Goal: Information Seeking & Learning: Learn about a topic

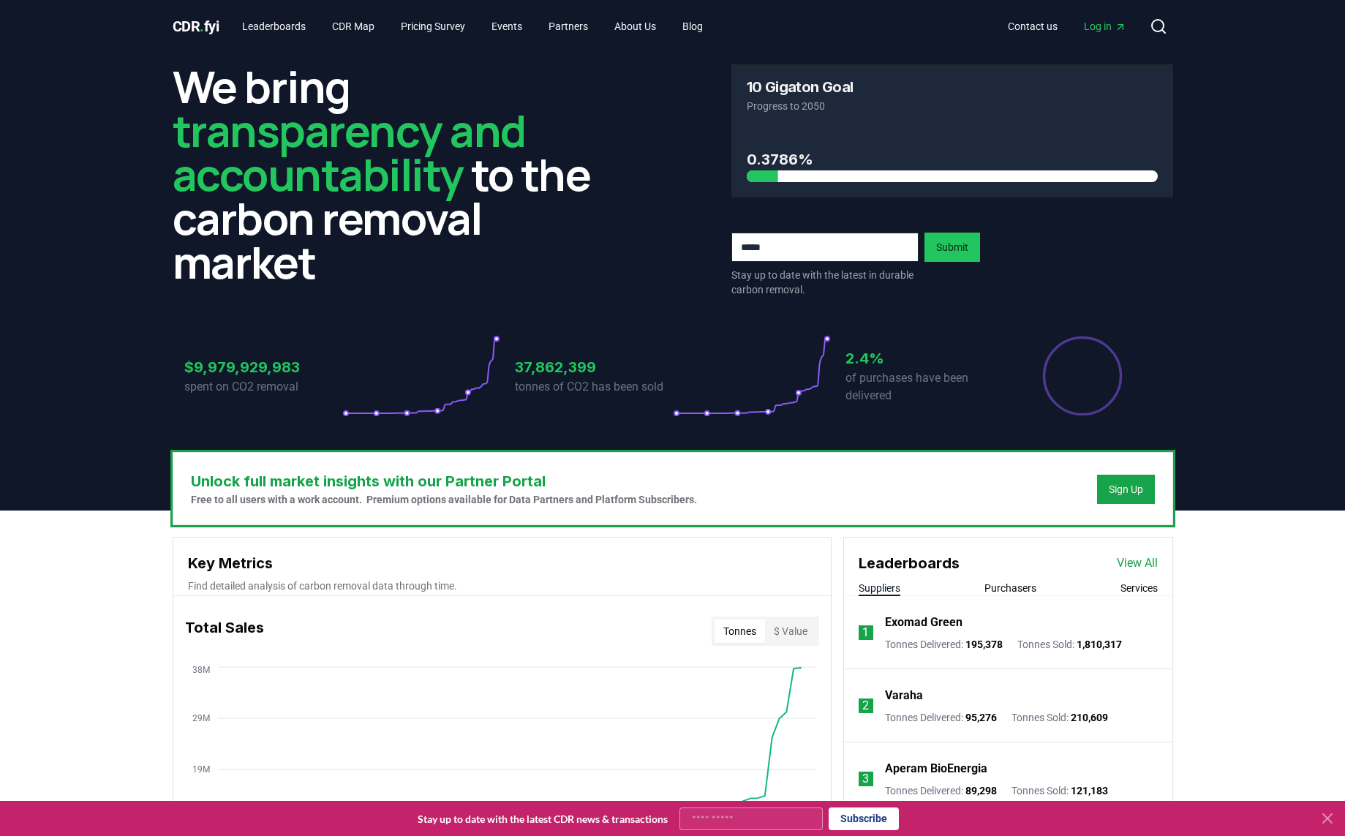
scroll to position [258, 0]
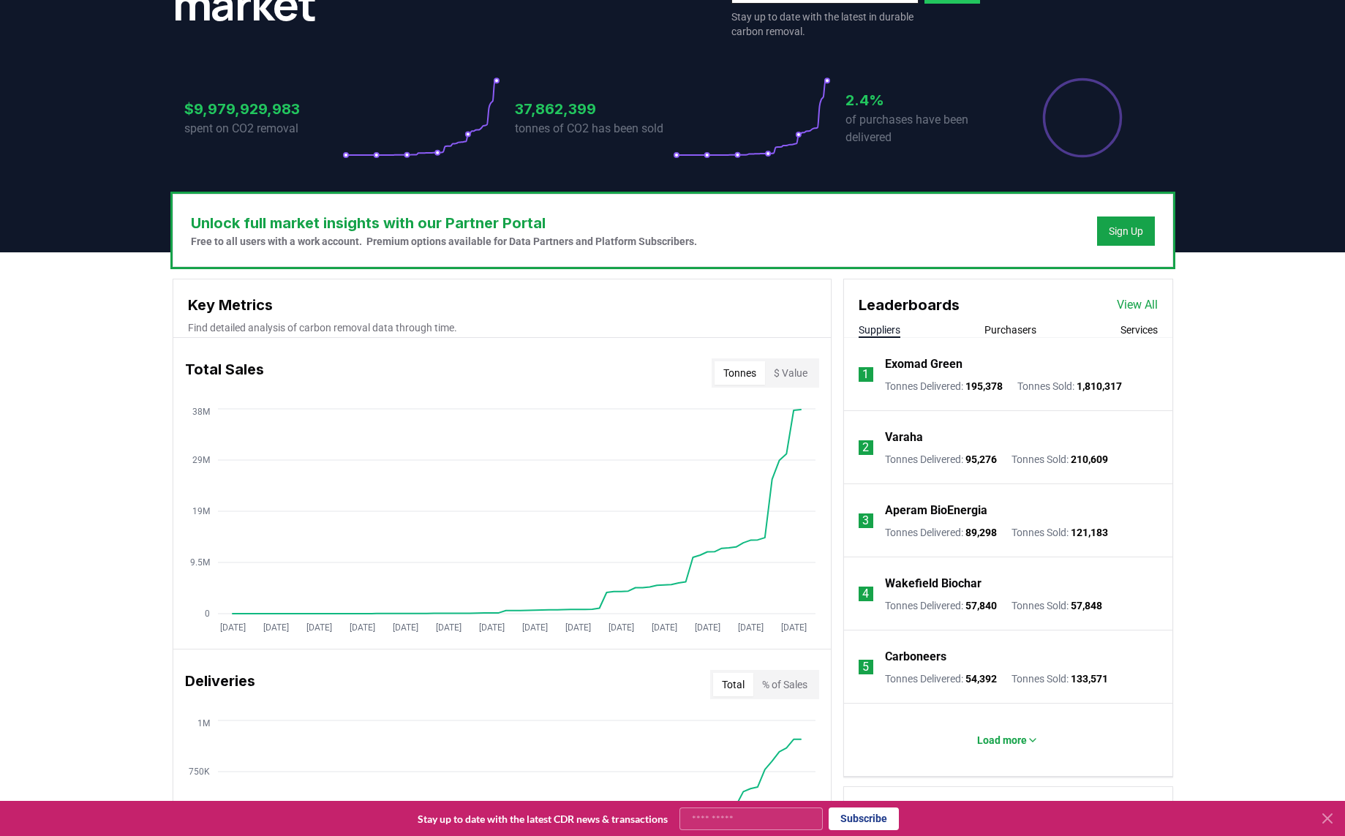
click at [1019, 334] on button "Purchasers" at bounding box center [1010, 330] width 52 height 15
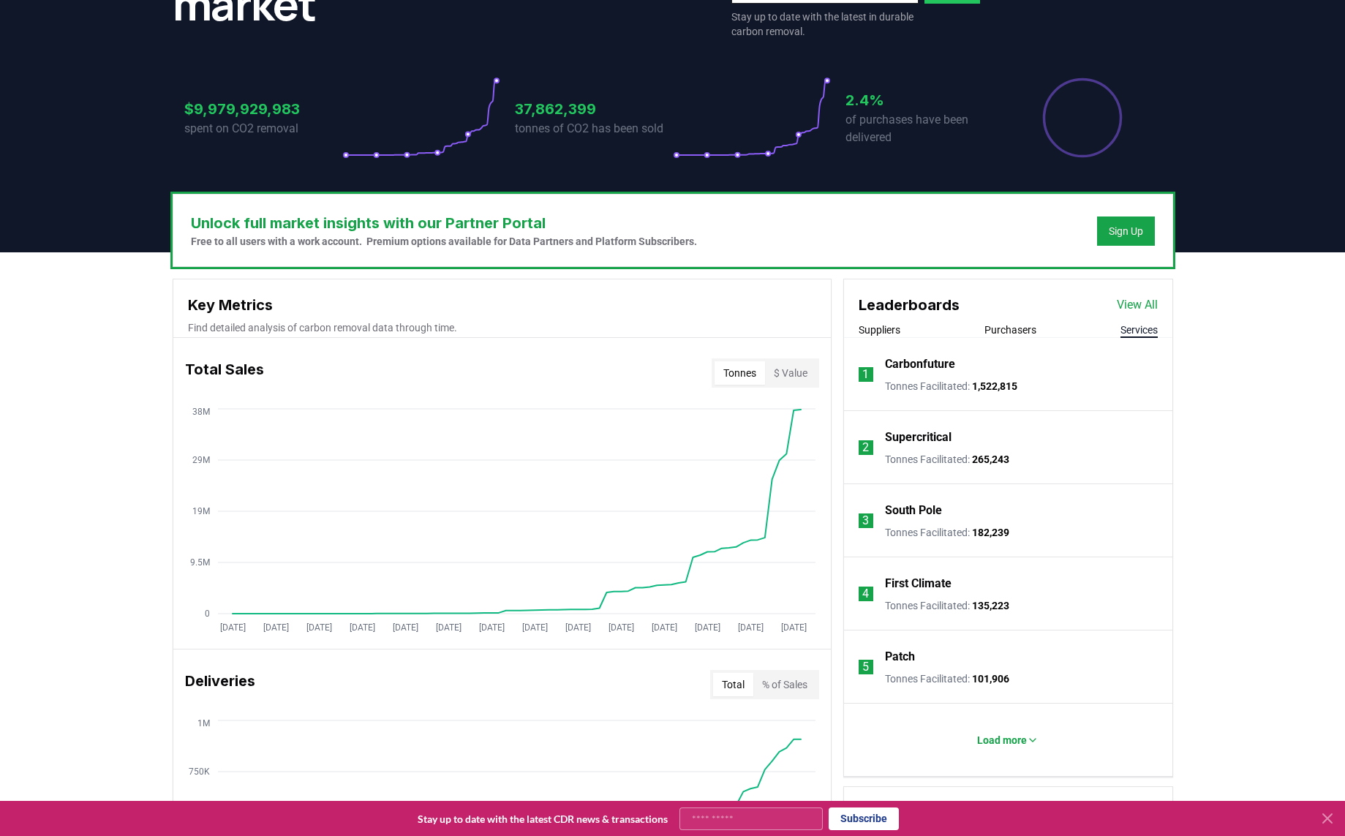
click at [1132, 332] on button "Services" at bounding box center [1138, 330] width 37 height 15
click at [992, 739] on p "Load more" at bounding box center [1002, 740] width 50 height 15
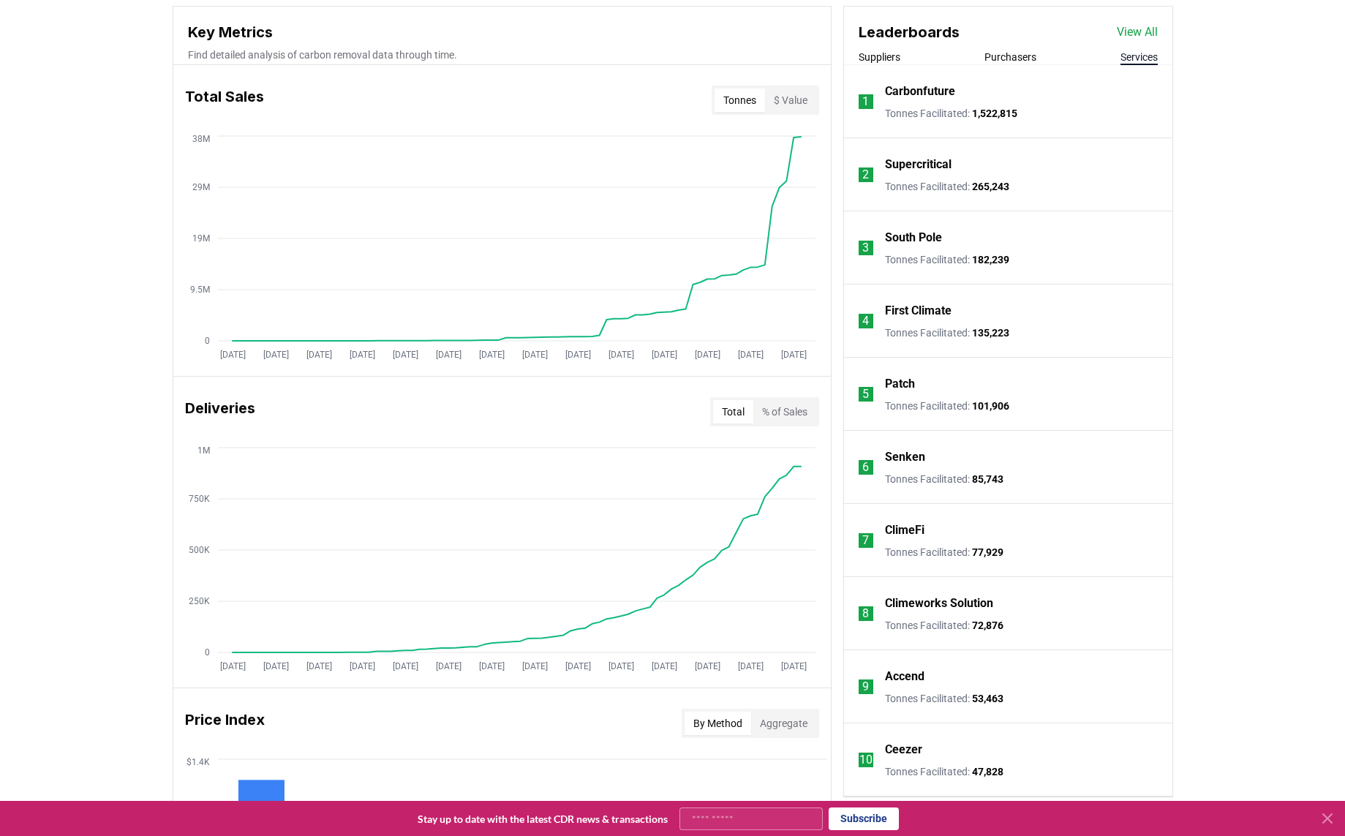
scroll to position [300, 0]
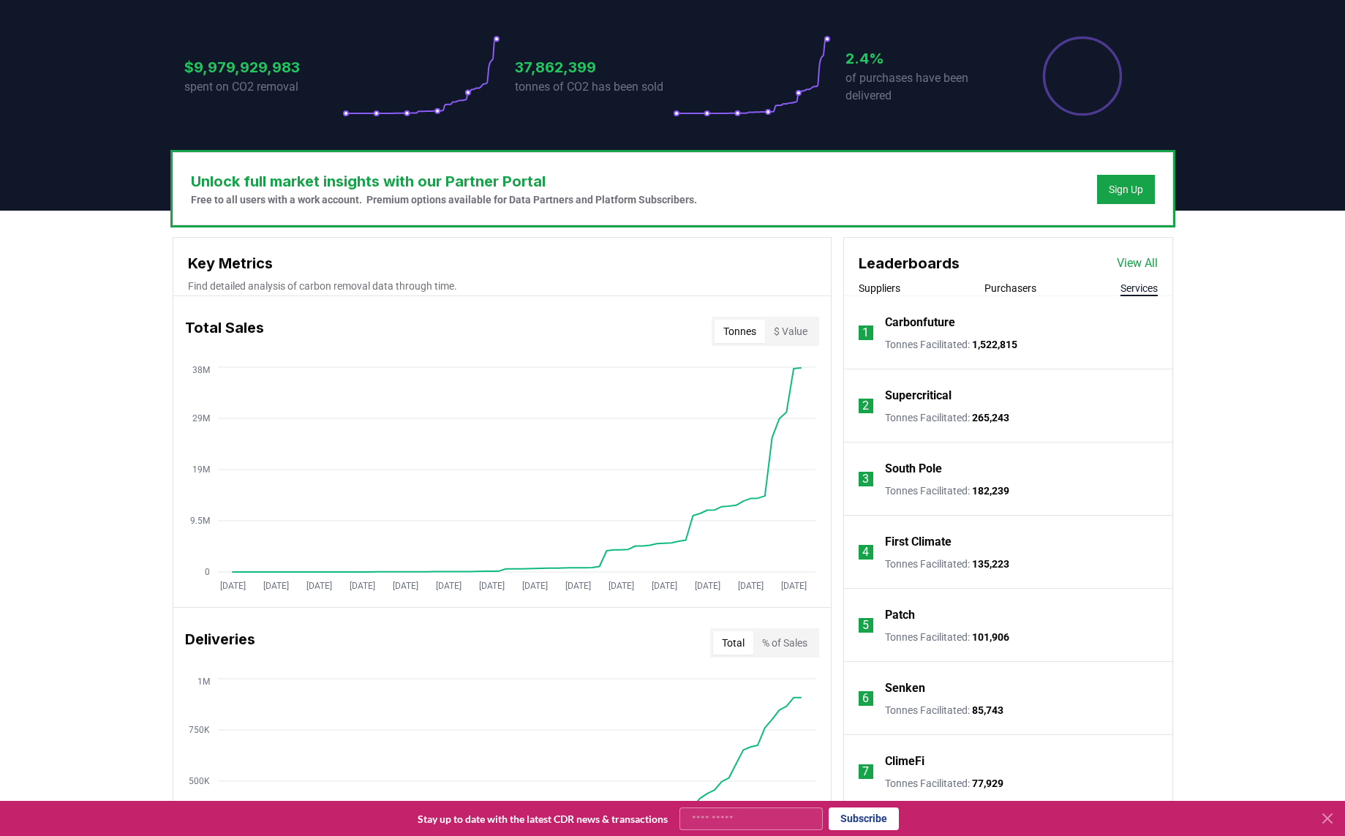
click at [1134, 264] on link "View All" at bounding box center [1137, 264] width 41 height 18
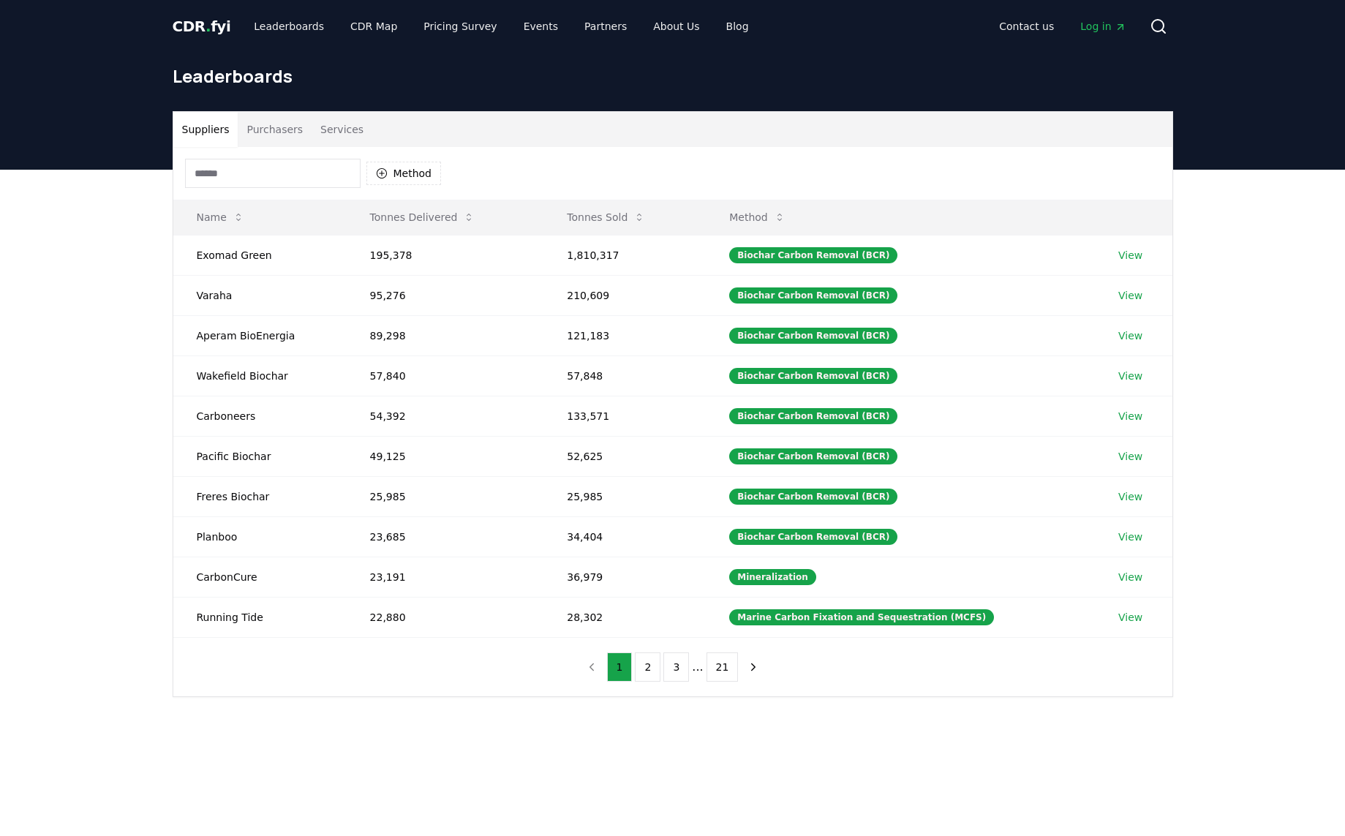
click at [222, 174] on input at bounding box center [273, 173] width 176 height 29
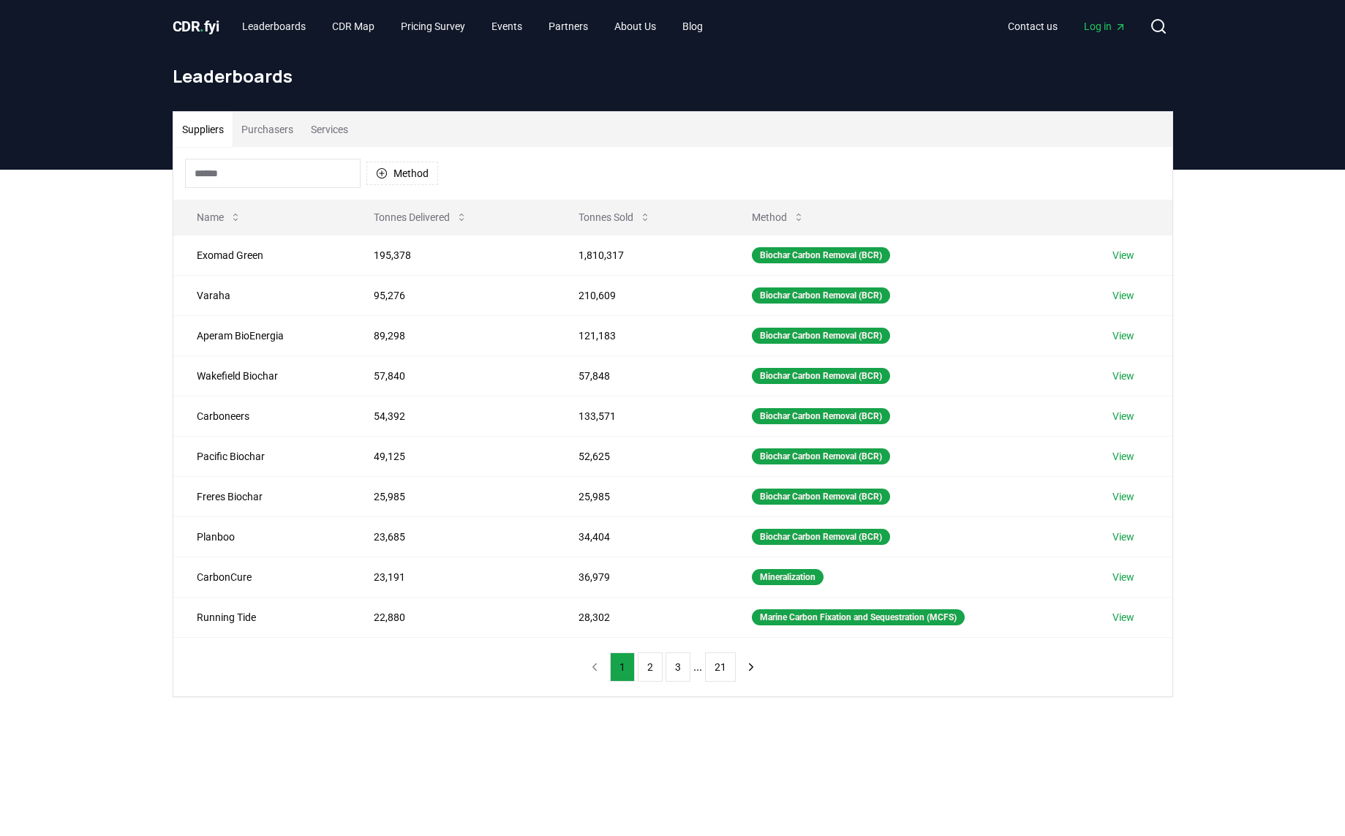
click at [334, 130] on button "Services" at bounding box center [329, 129] width 55 height 35
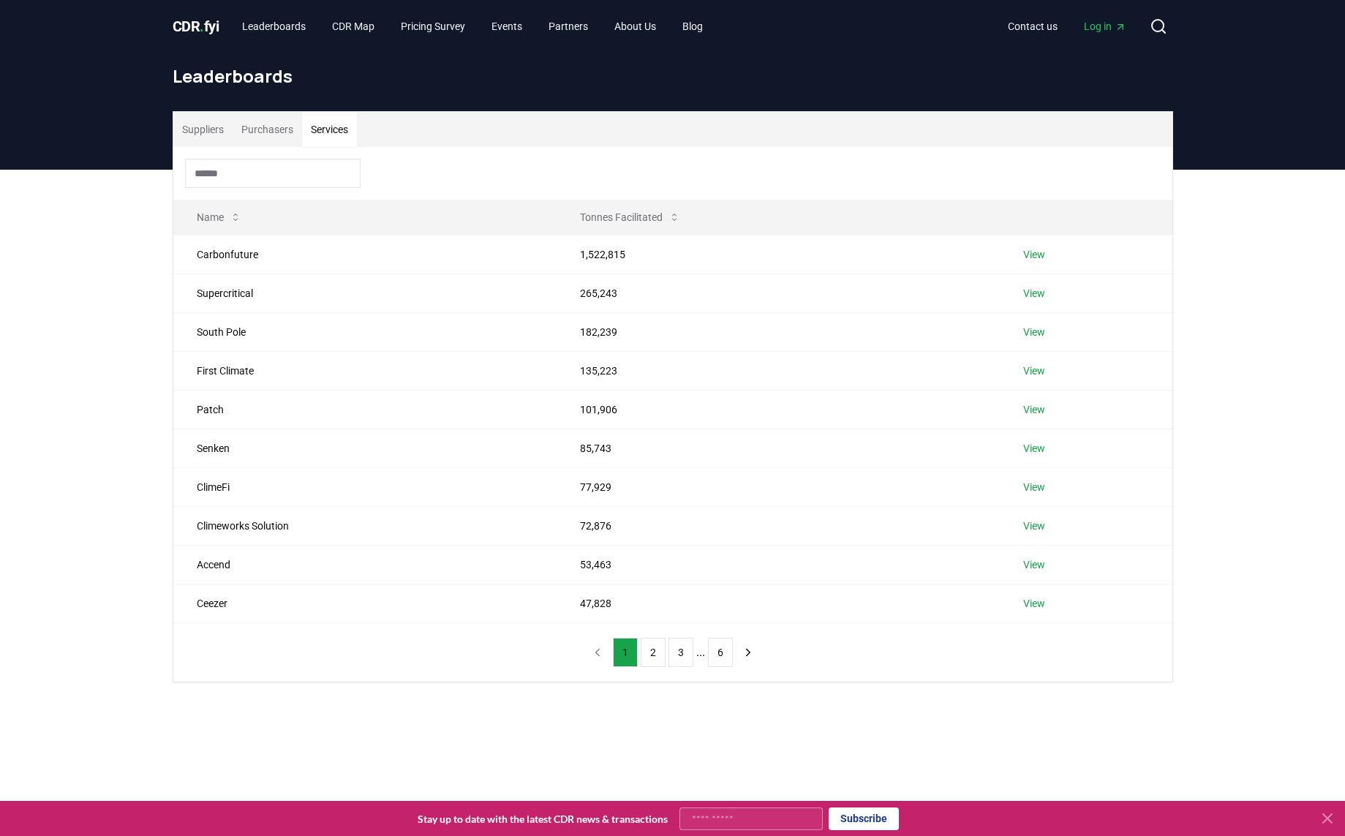
click at [232, 169] on input at bounding box center [273, 173] width 176 height 29
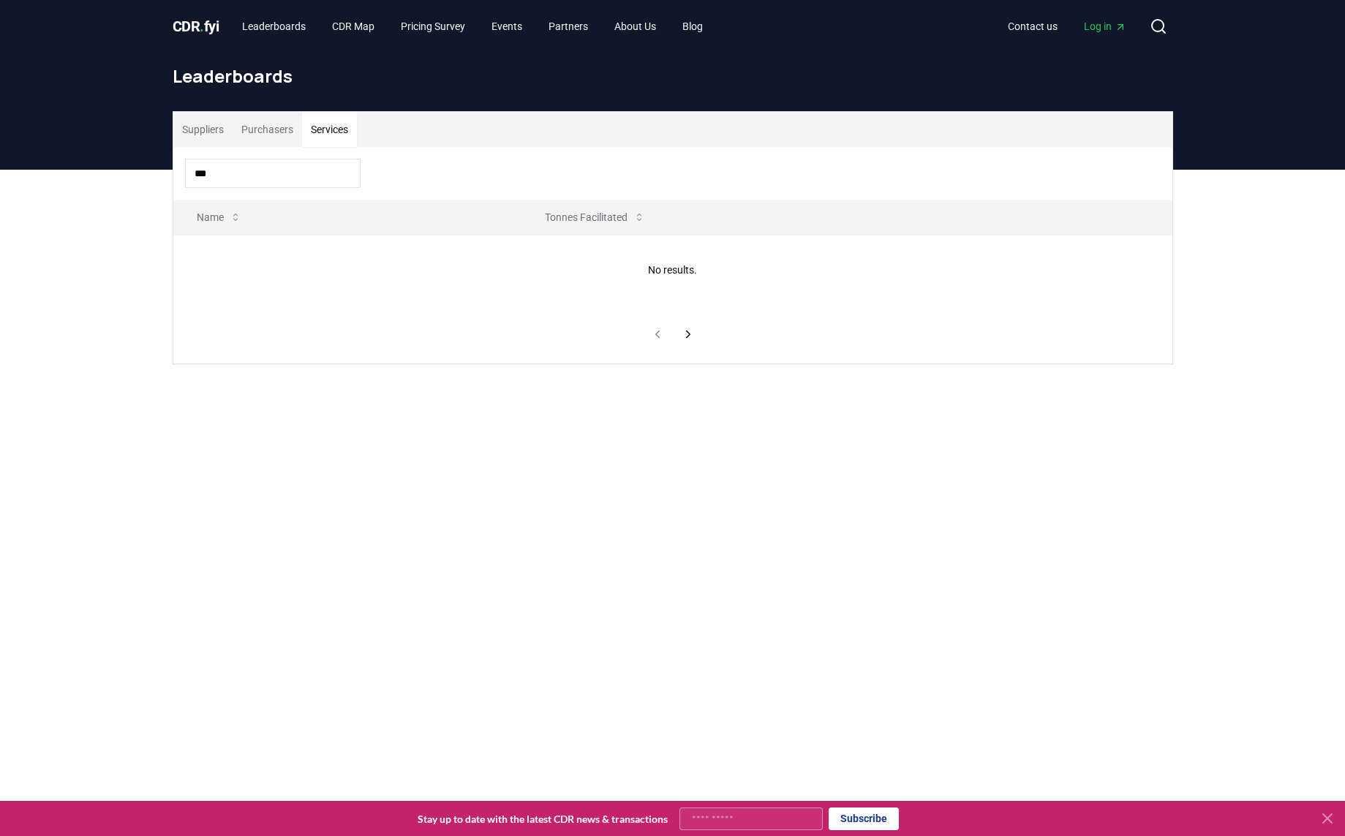
type input "****"
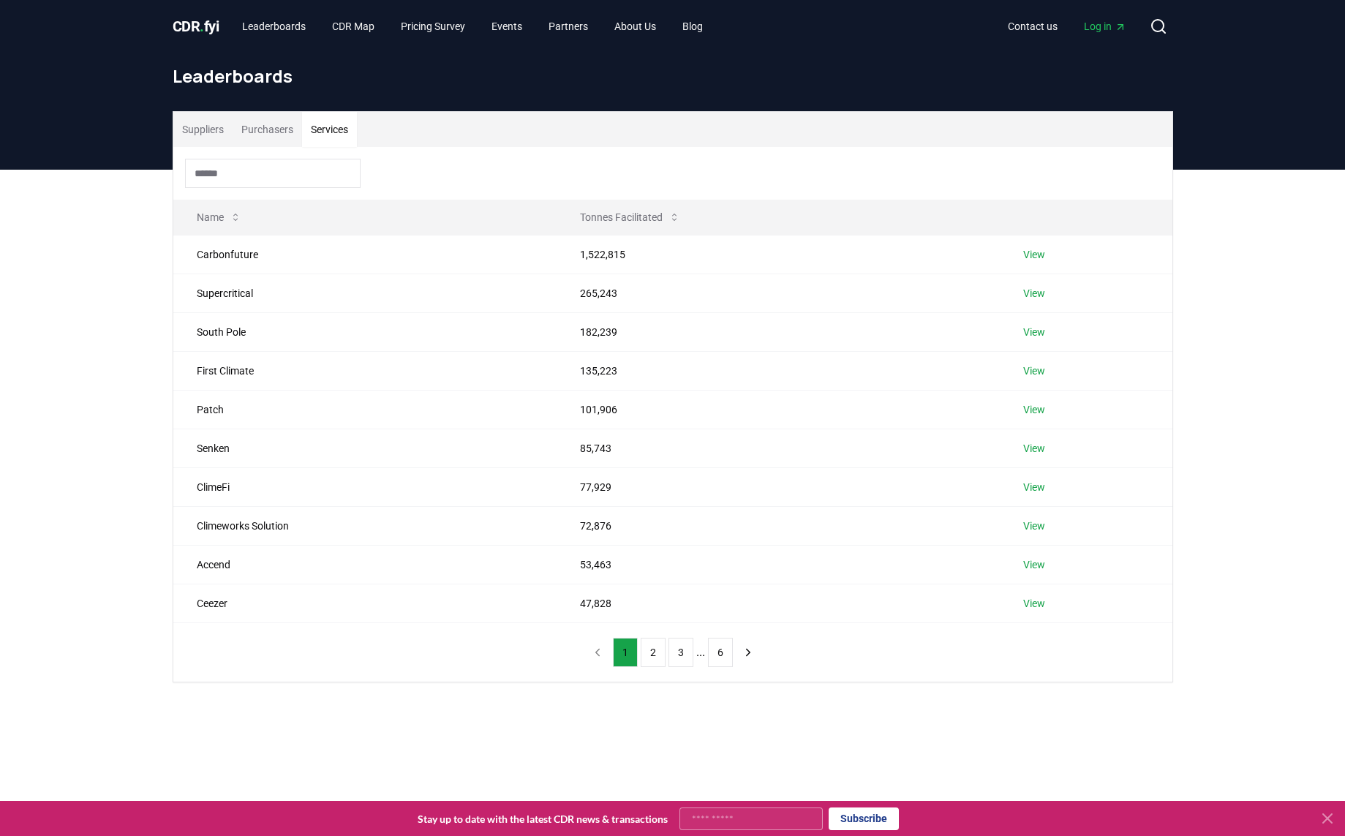
click at [282, 143] on button "Purchasers" at bounding box center [267, 129] width 69 height 35
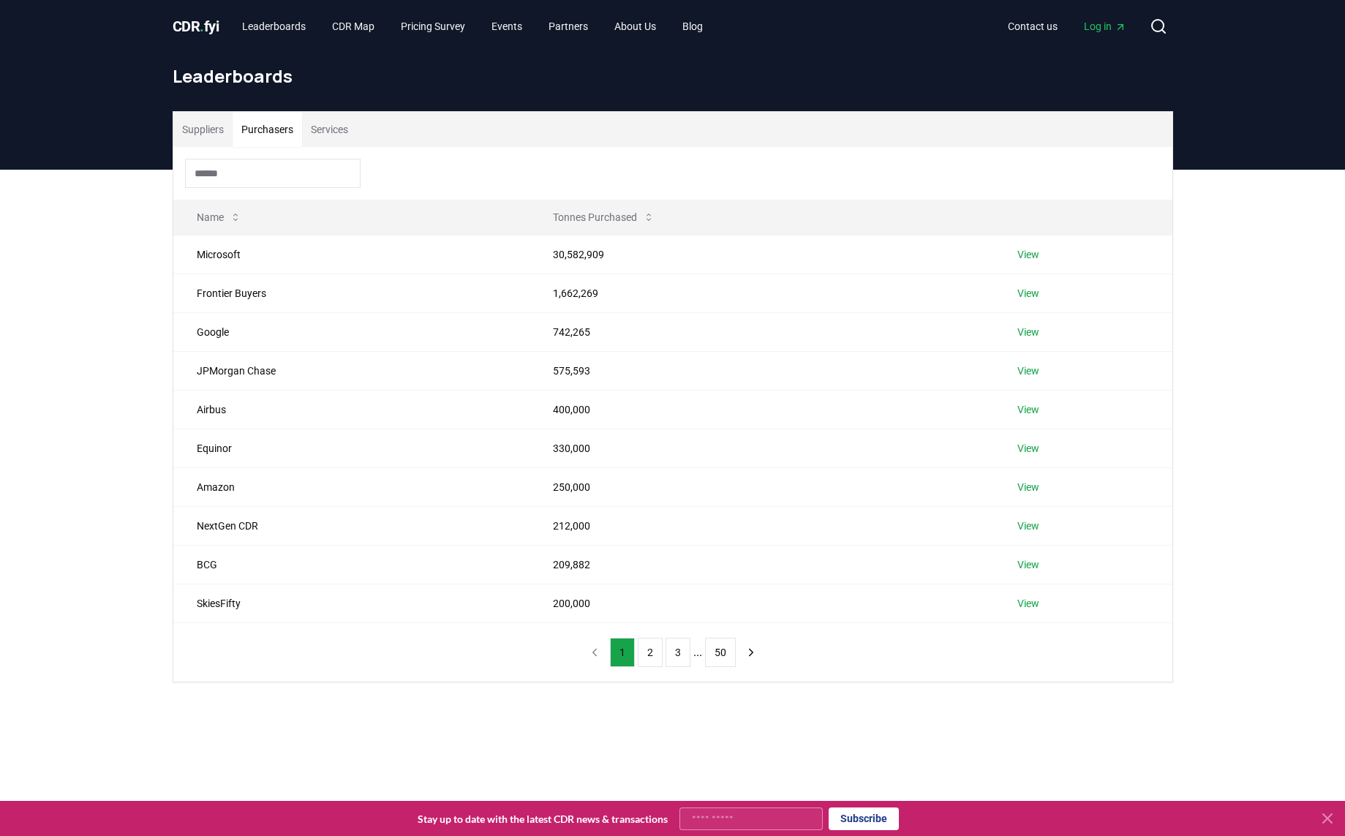
click at [282, 133] on button "Purchasers" at bounding box center [267, 129] width 69 height 35
click at [259, 182] on input at bounding box center [273, 173] width 176 height 29
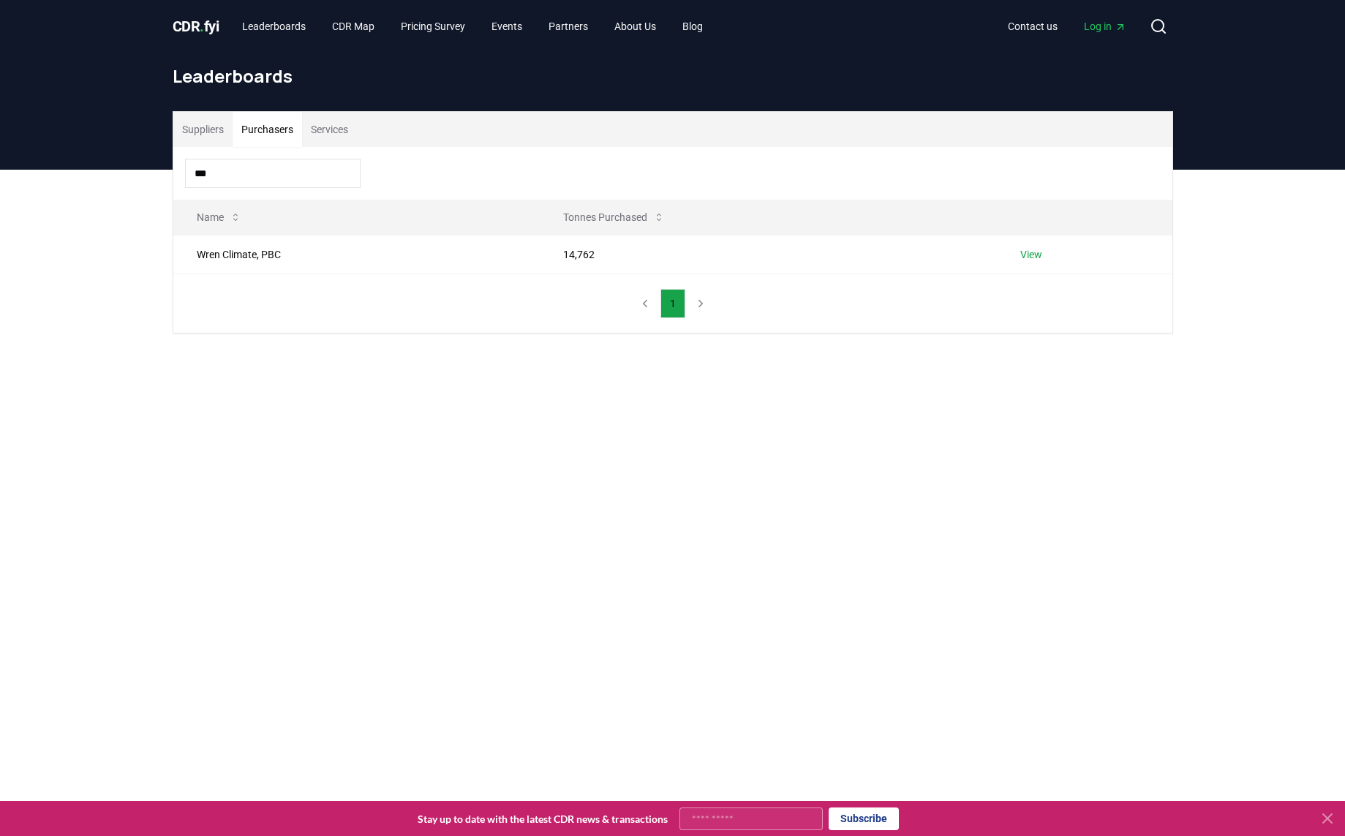
type input "****"
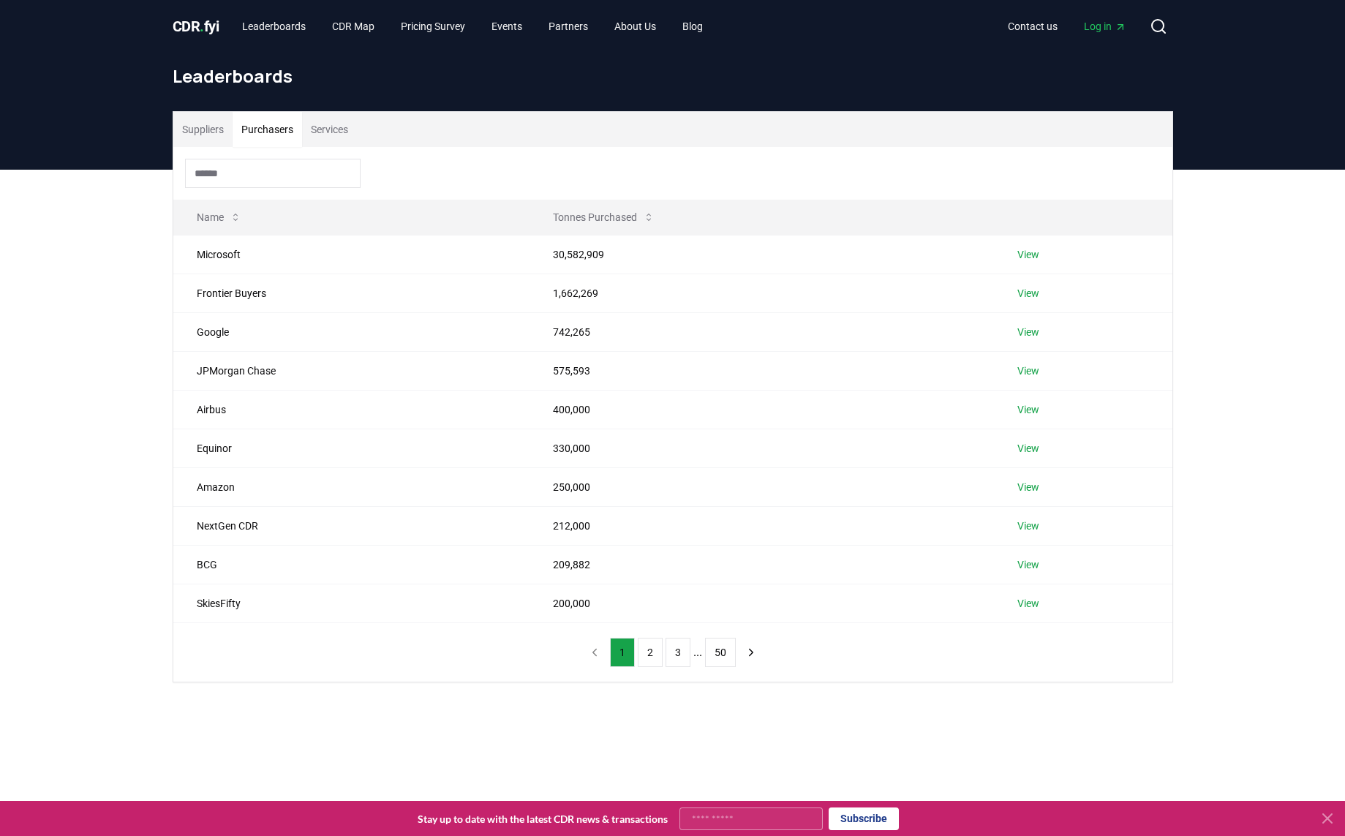
click at [328, 139] on button "Services" at bounding box center [329, 129] width 55 height 35
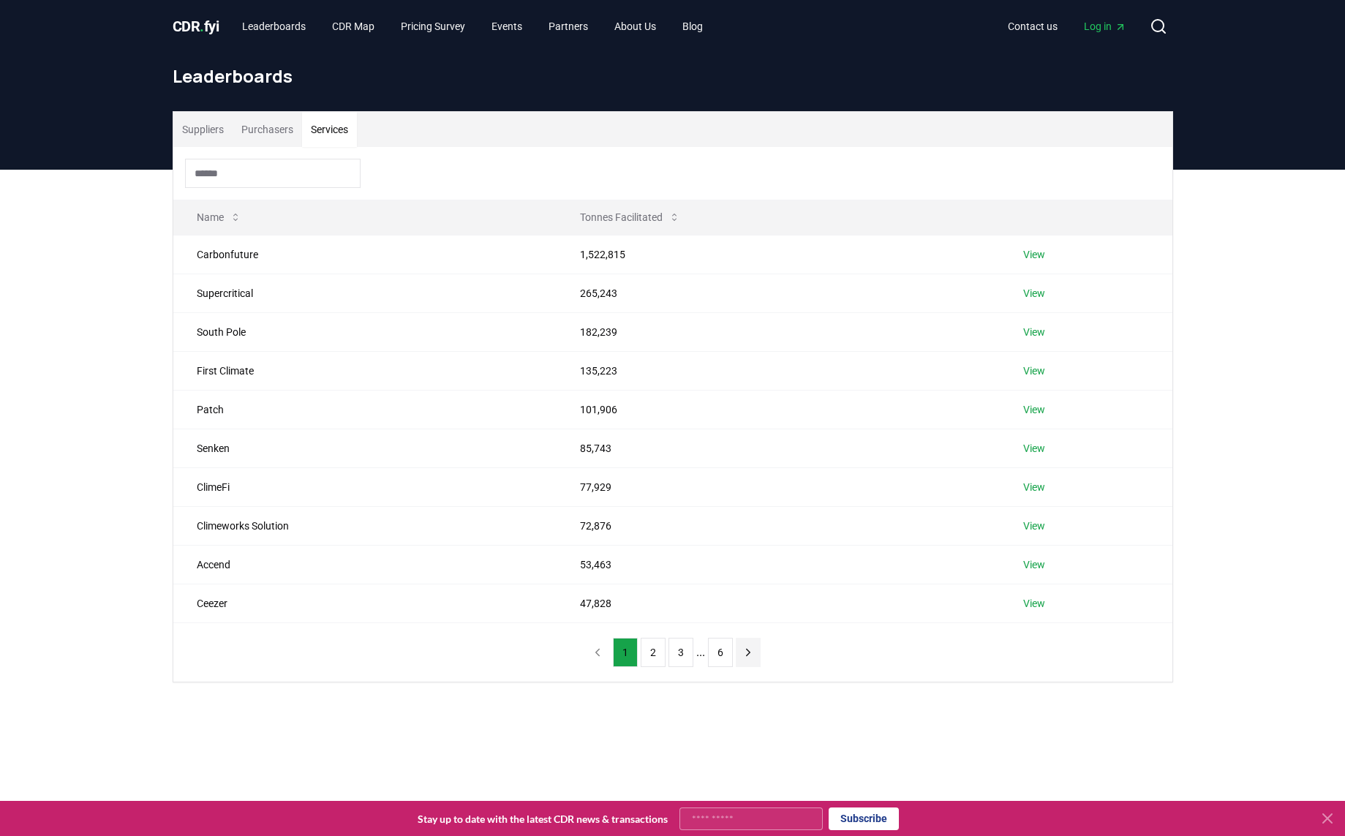
click at [742, 650] on icon "next page" at bounding box center [748, 652] width 13 height 13
click at [750, 652] on icon "next page" at bounding box center [748, 652] width 13 height 13
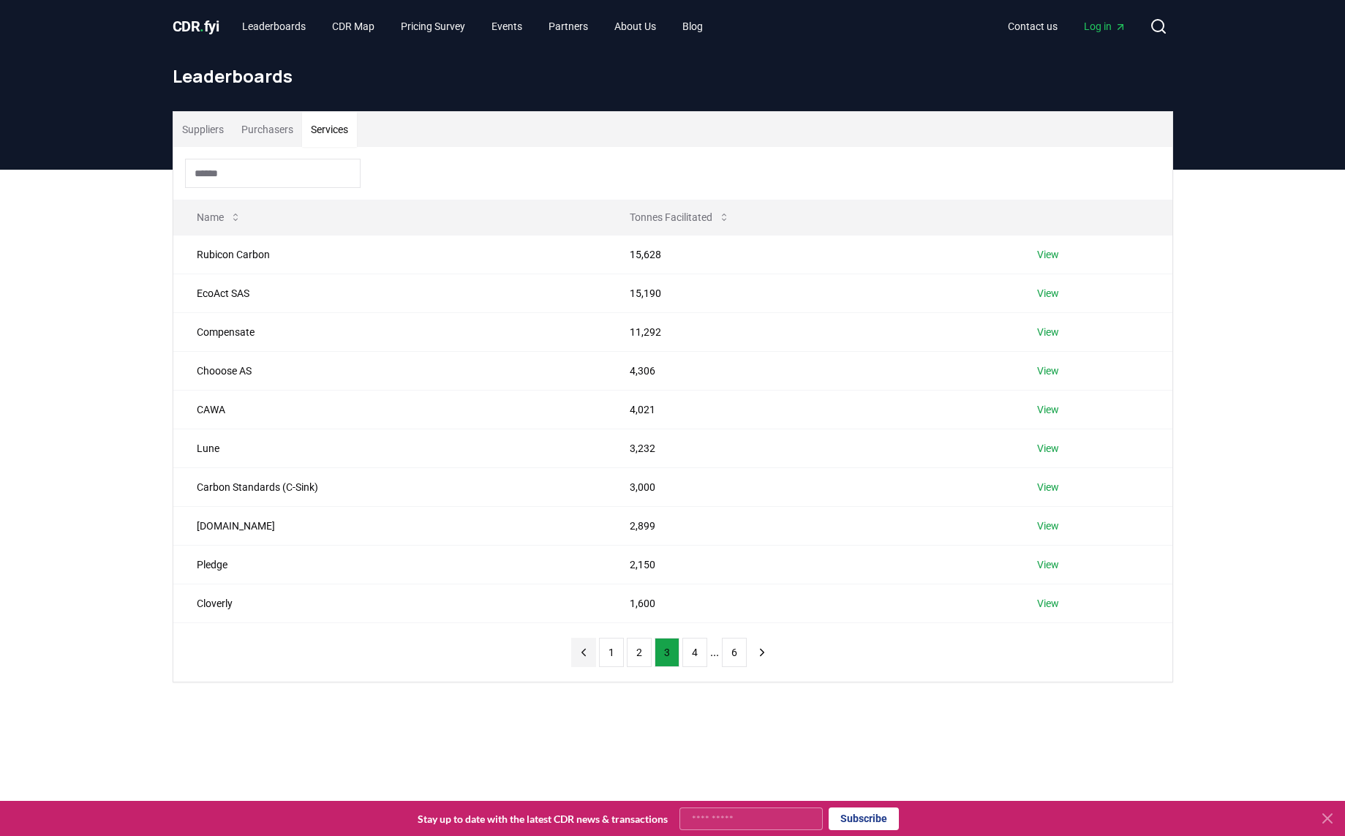
click at [578, 654] on icon "previous page" at bounding box center [583, 652] width 13 height 13
